Goal: Navigation & Orientation: Find specific page/section

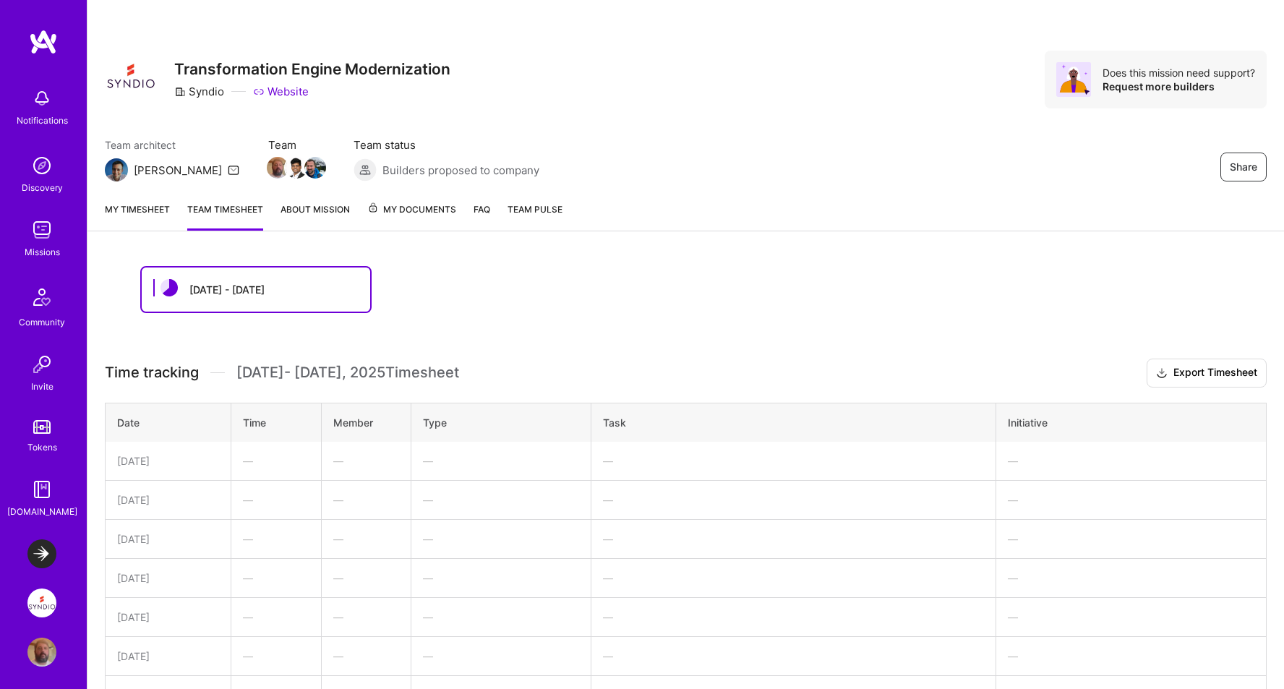
click at [428, 207] on span "My Documents" at bounding box center [411, 210] width 89 height 16
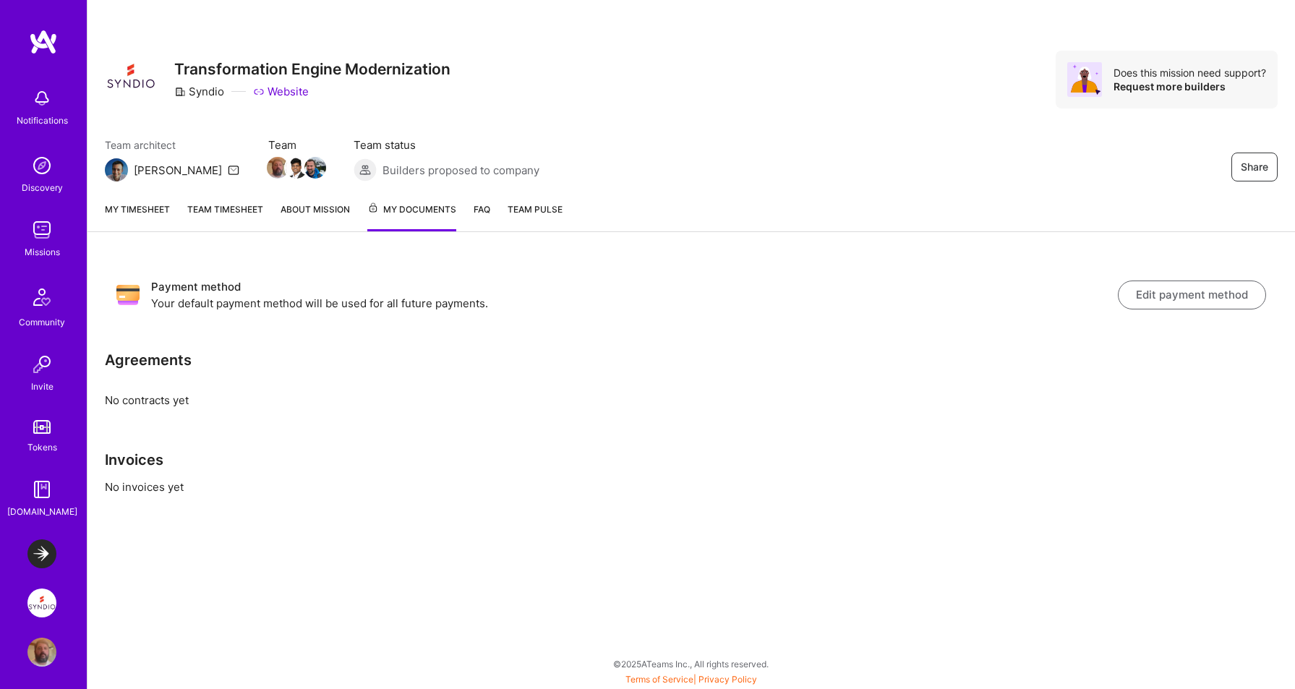
click at [482, 210] on link "FAQ" at bounding box center [481, 217] width 17 height 30
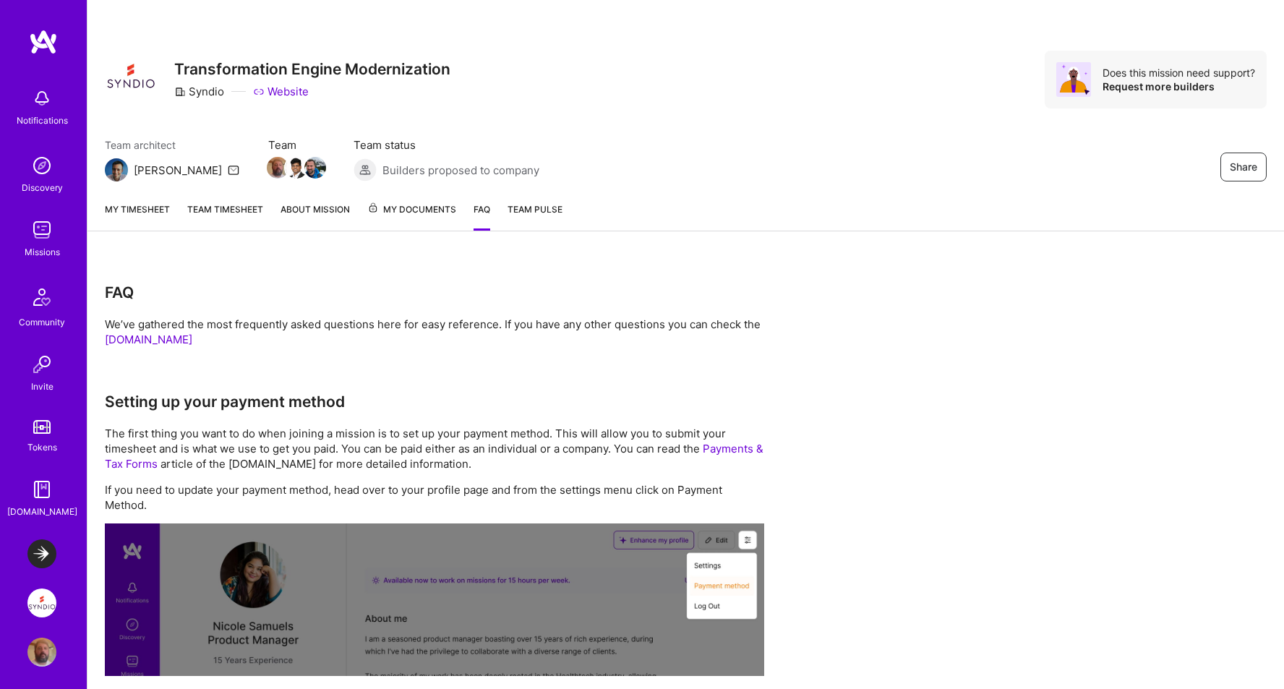
click at [317, 204] on link "About Mission" at bounding box center [314, 216] width 69 height 29
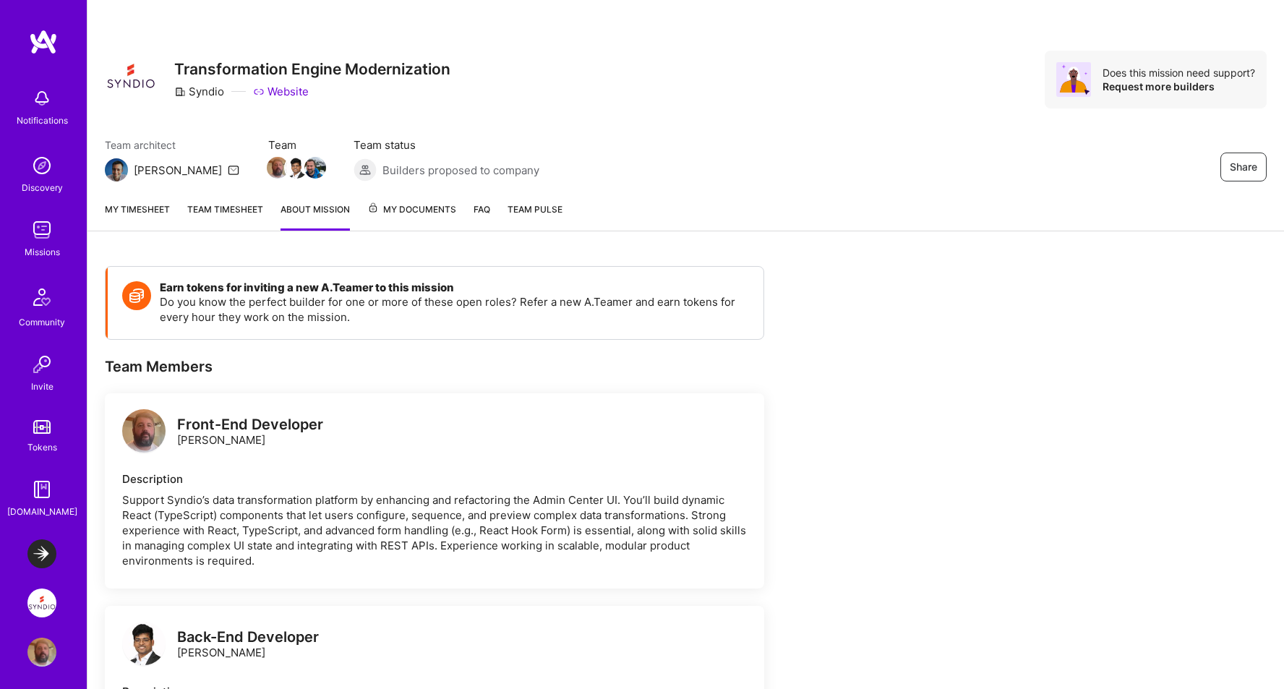
click at [37, 550] on img at bounding box center [41, 553] width 29 height 29
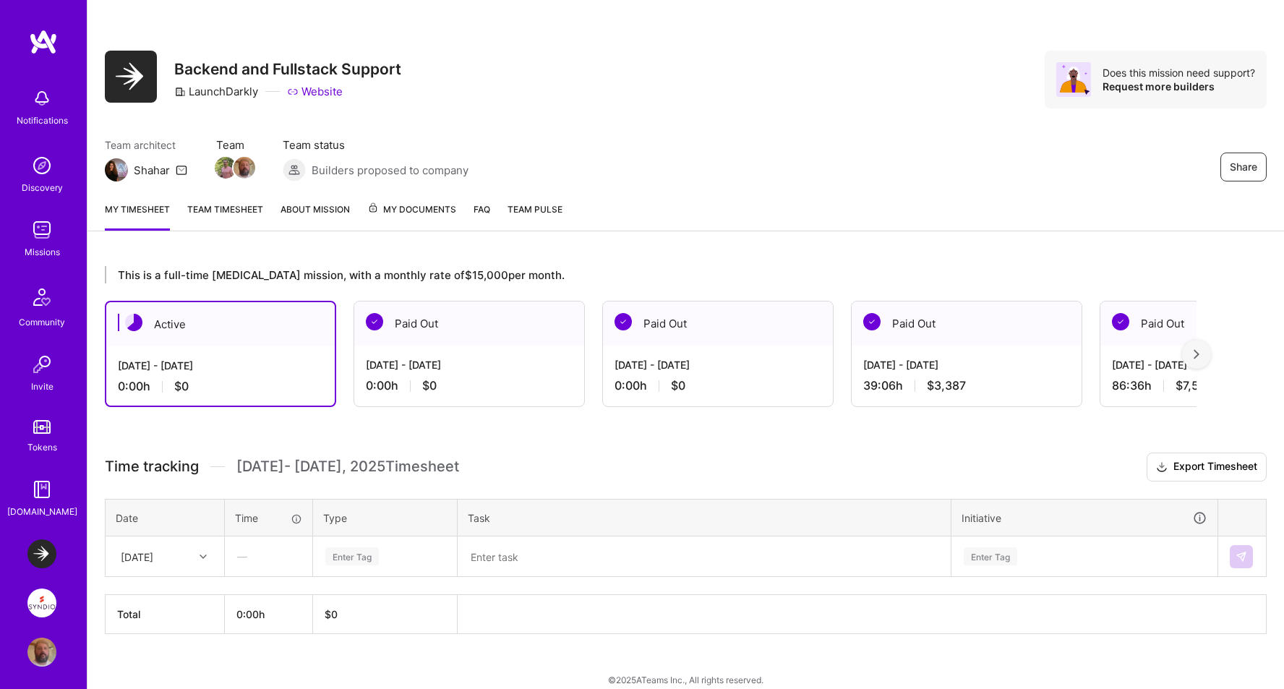
click at [215, 209] on link "Team timesheet" at bounding box center [225, 216] width 76 height 29
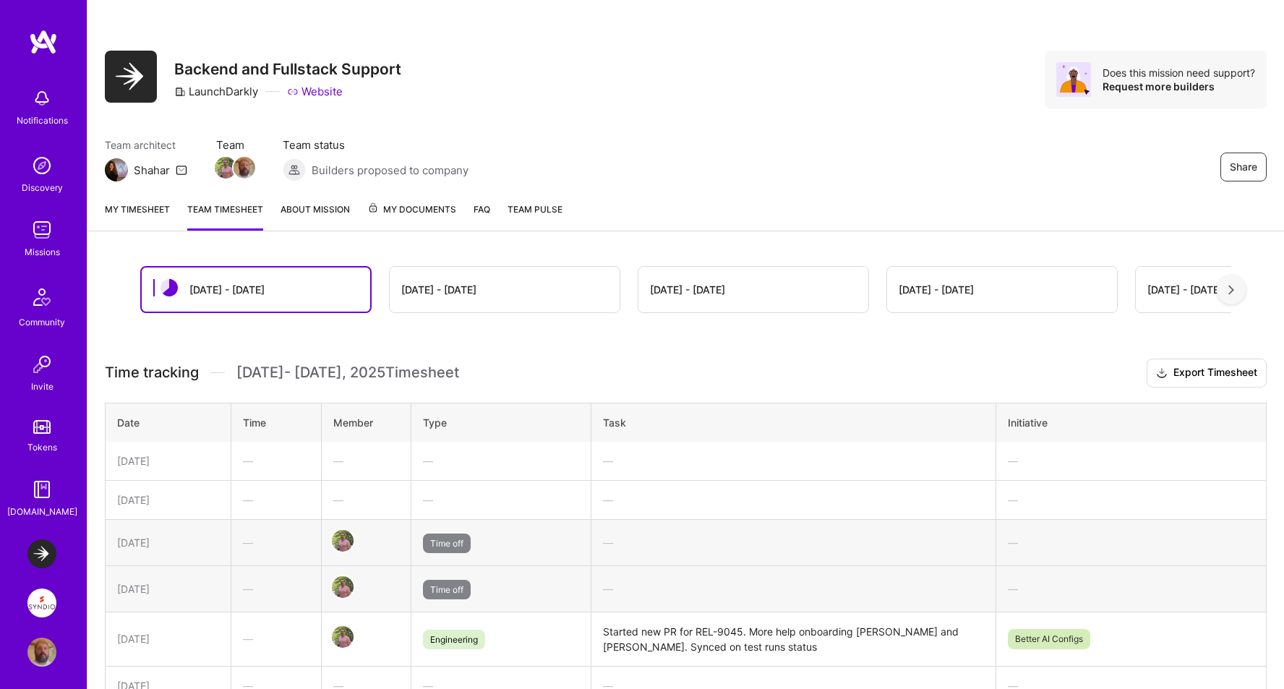
click at [313, 206] on link "About Mission" at bounding box center [314, 216] width 69 height 29
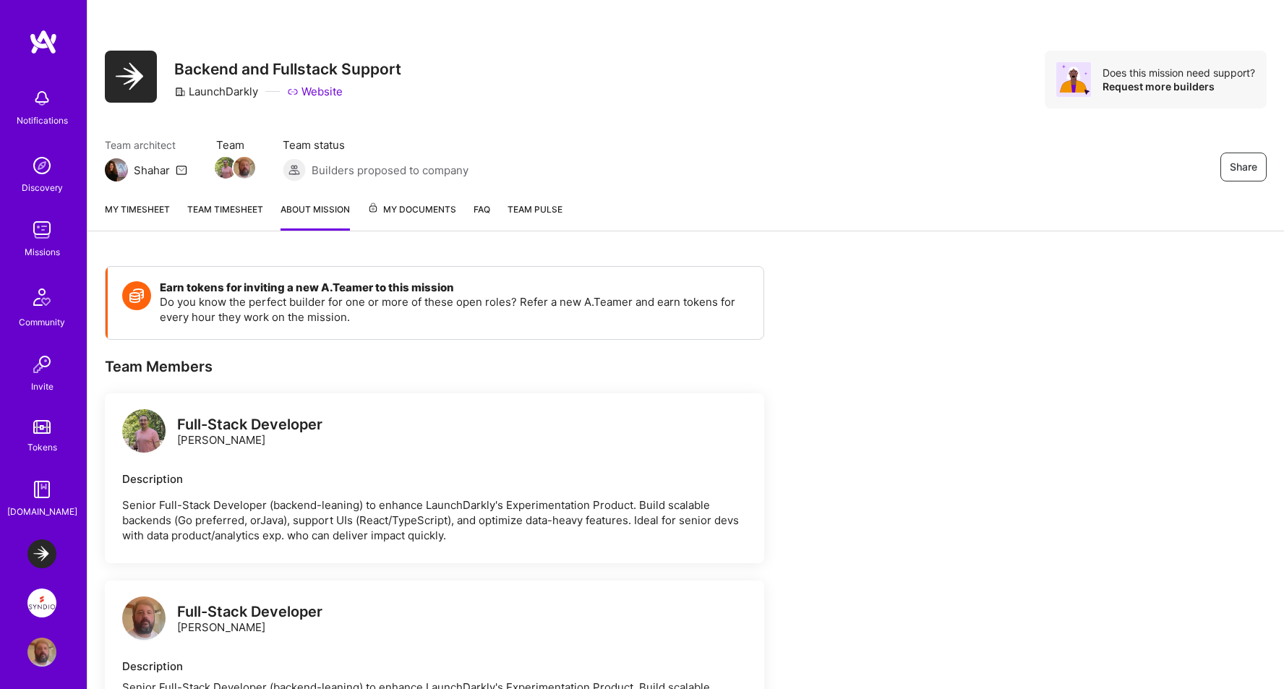
click at [403, 205] on span "My Documents" at bounding box center [411, 210] width 89 height 16
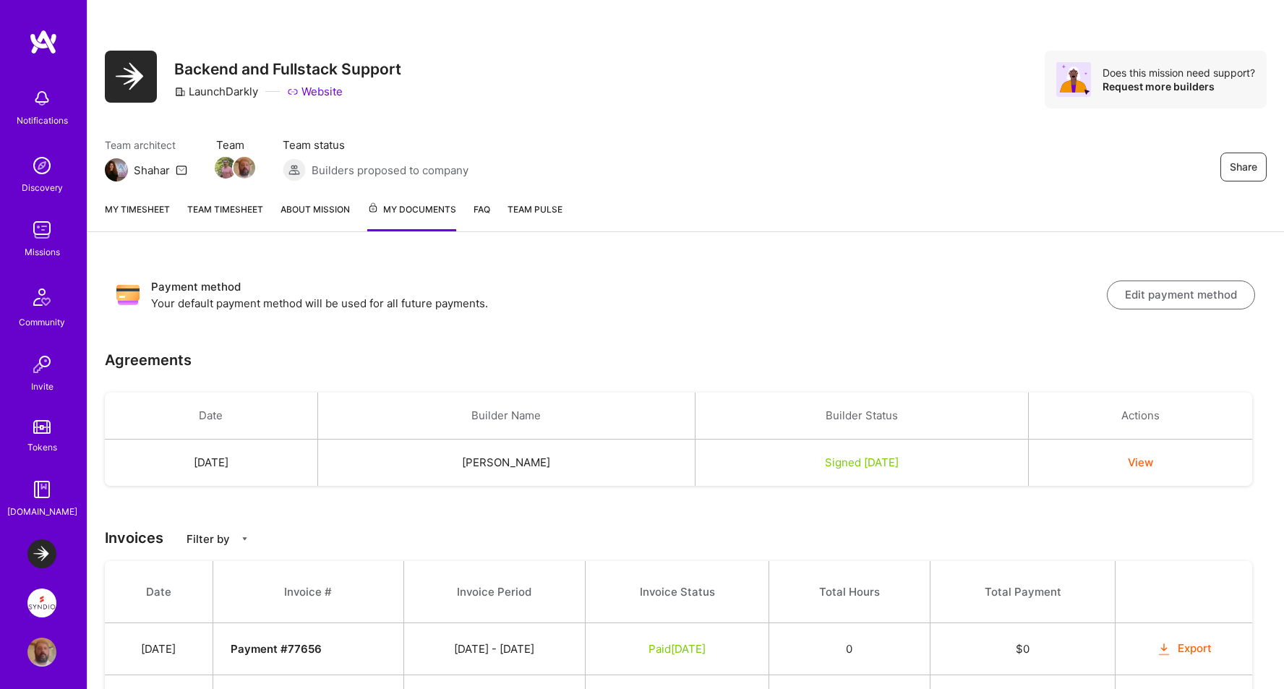
click at [145, 208] on link "My timesheet" at bounding box center [137, 217] width 65 height 30
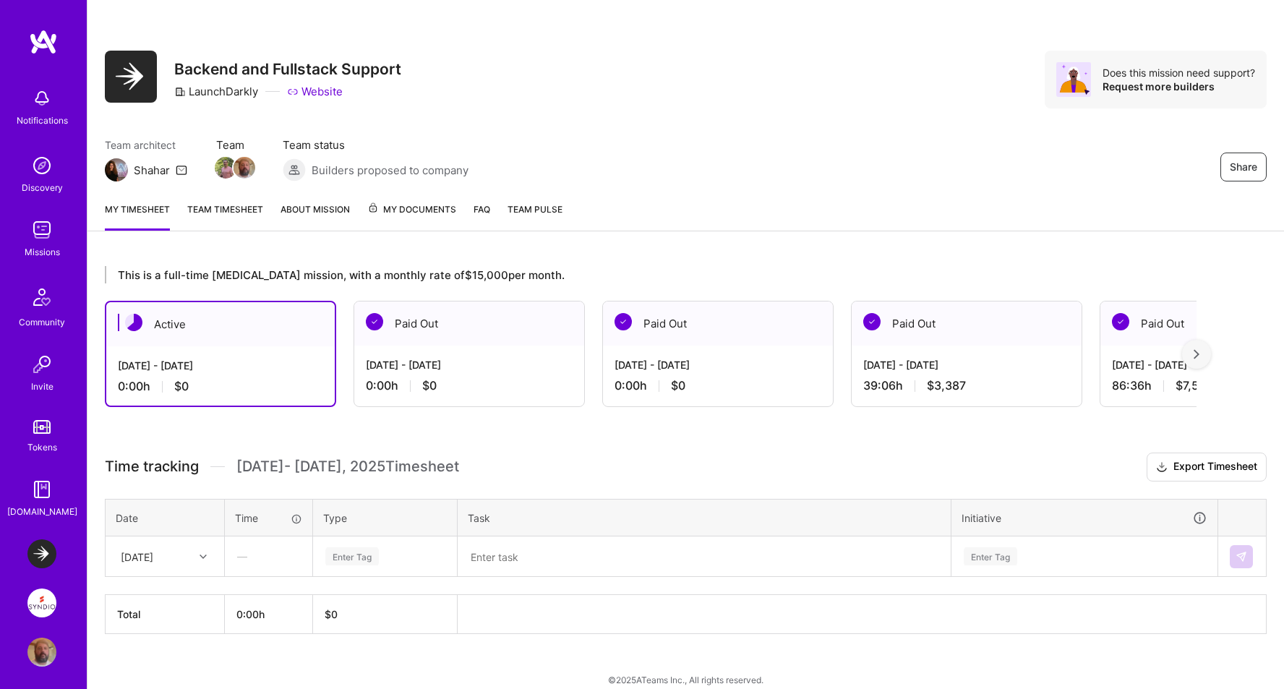
click at [533, 215] on link "Team Pulse" at bounding box center [534, 216] width 55 height 29
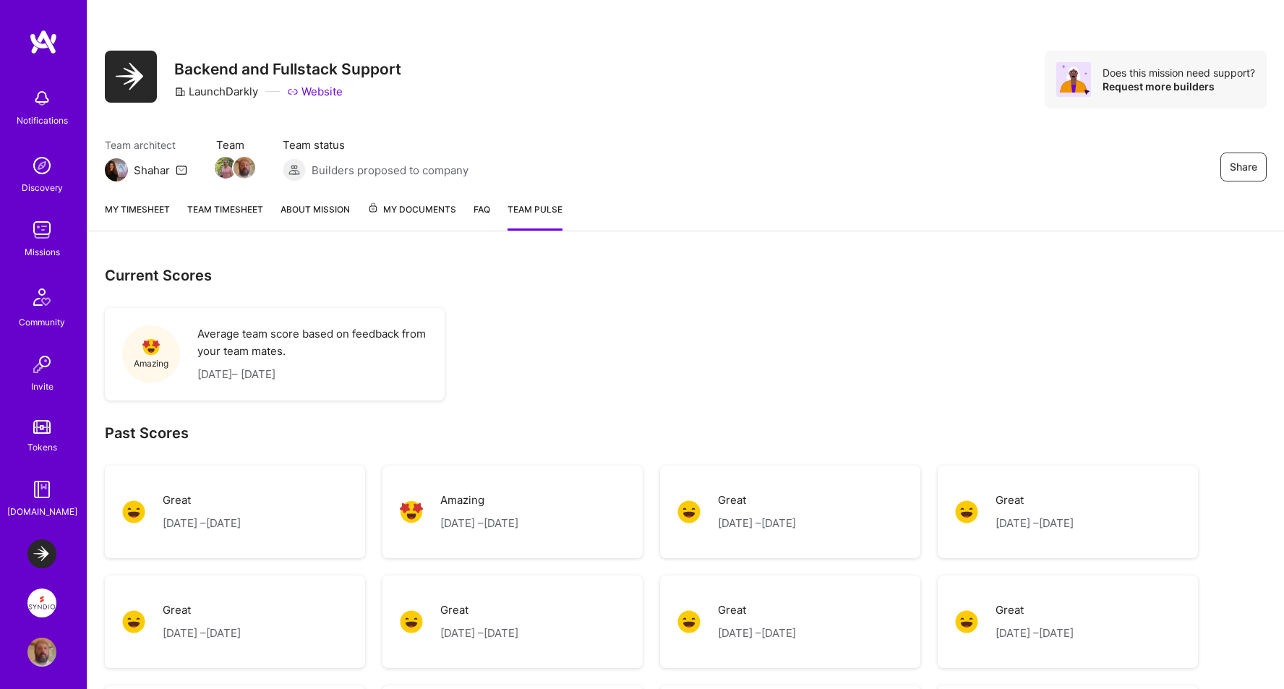
click at [140, 213] on link "My timesheet" at bounding box center [137, 216] width 65 height 29
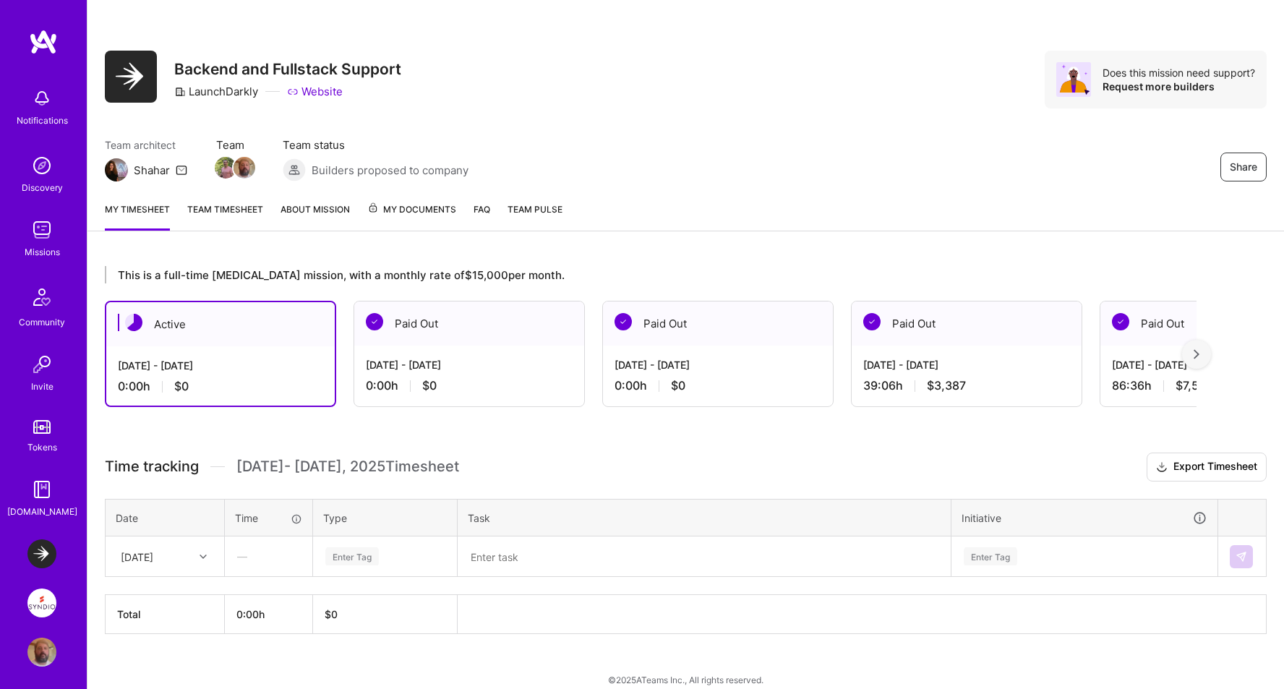
click at [37, 600] on img at bounding box center [41, 602] width 29 height 29
